Goal: Find specific page/section: Find specific page/section

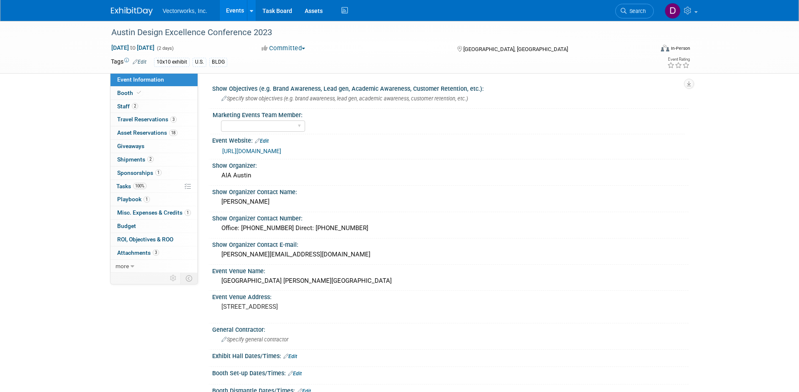
click at [237, 10] on link "Events" at bounding box center [235, 10] width 31 height 21
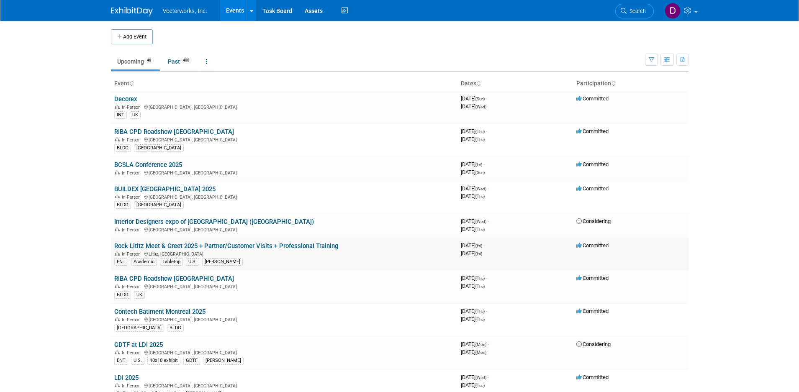
click at [139, 247] on link "Rock Lititz Meet & Greet 2025 + Partner/Customer Visits + Professional Training" at bounding box center [226, 246] width 224 height 8
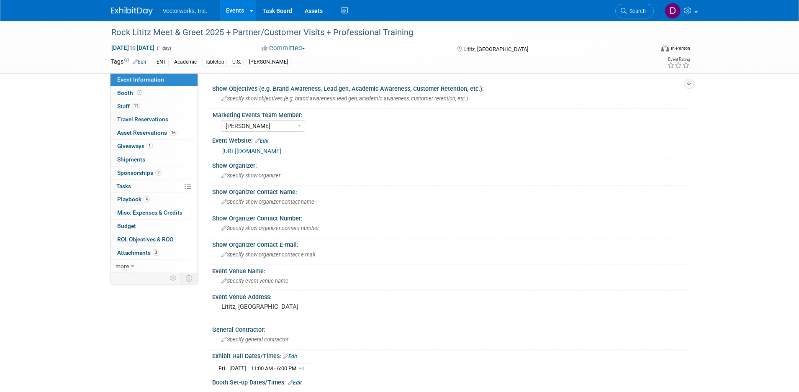
select select "Sarah Rose Angley"
click at [164, 134] on span "Asset Reservations 16" at bounding box center [147, 132] width 60 height 7
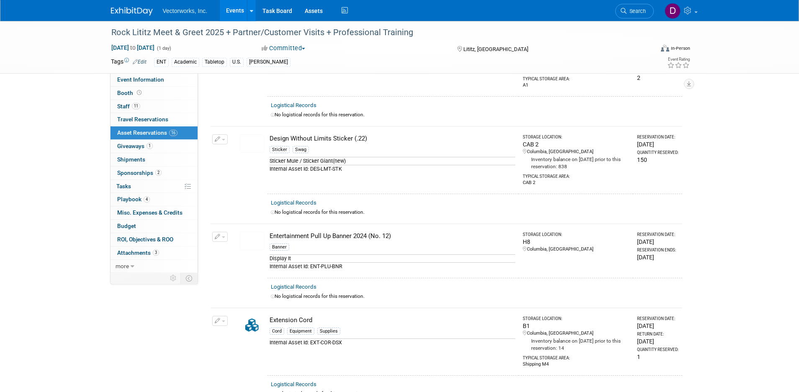
scroll to position [157, 0]
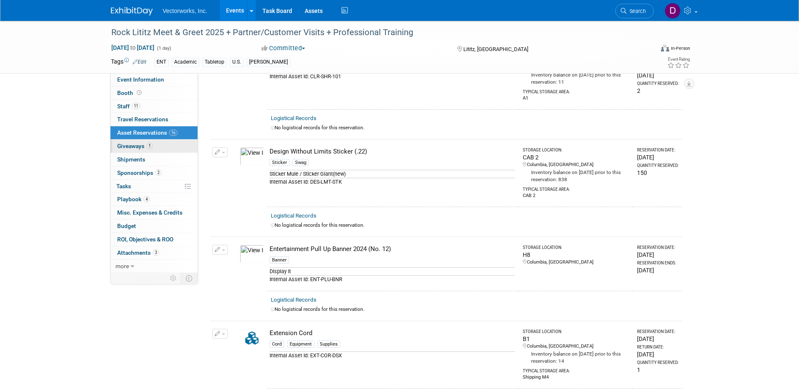
click at [143, 144] on span "Giveaways 1" at bounding box center [135, 146] width 36 height 7
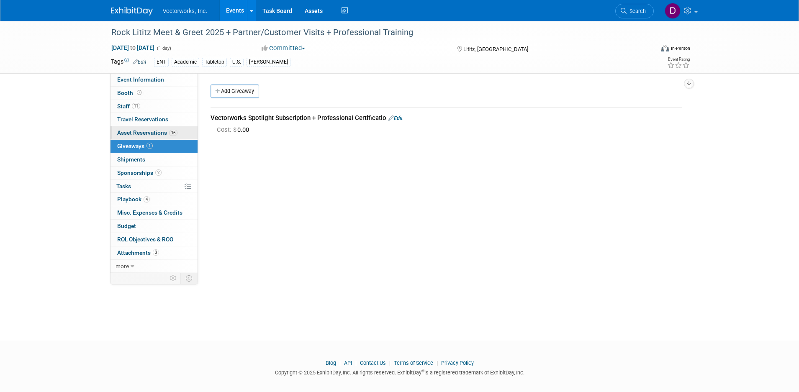
click at [141, 132] on span "Asset Reservations 16" at bounding box center [147, 132] width 60 height 7
